Goal: Navigation & Orientation: Find specific page/section

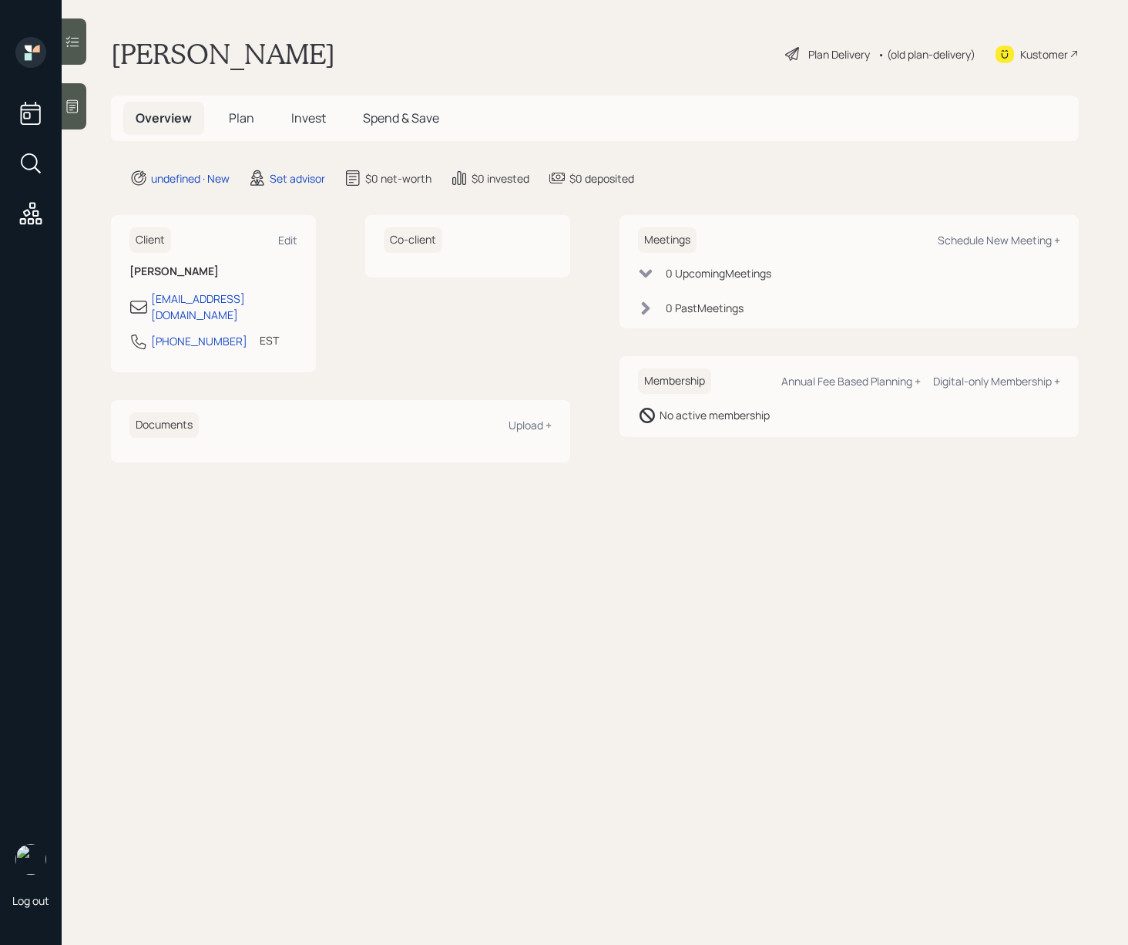
click at [66, 107] on icon at bounding box center [72, 106] width 15 height 15
